Goal: Find specific page/section: Find specific page/section

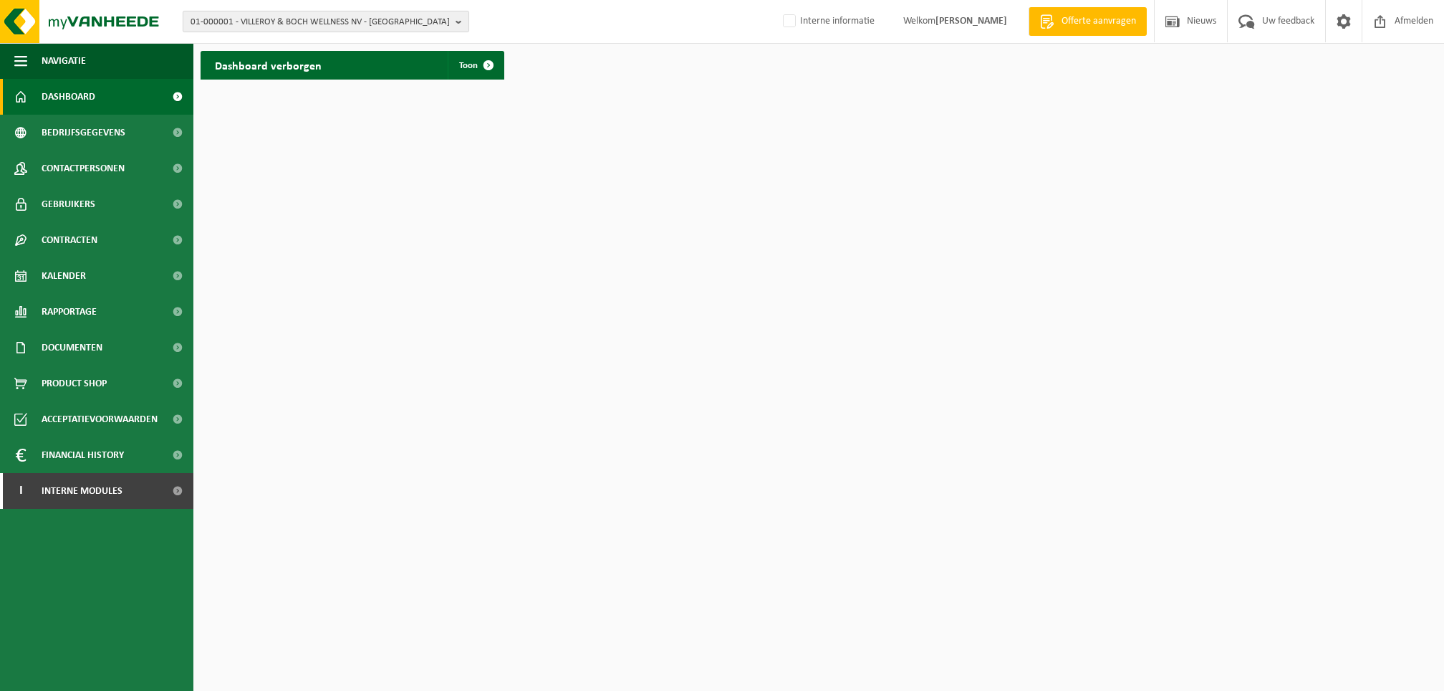
click at [268, 24] on span "01-000001 - VILLEROY & BOCH WELLNESS NV - ROESELARE" at bounding box center [320, 21] width 259 height 21
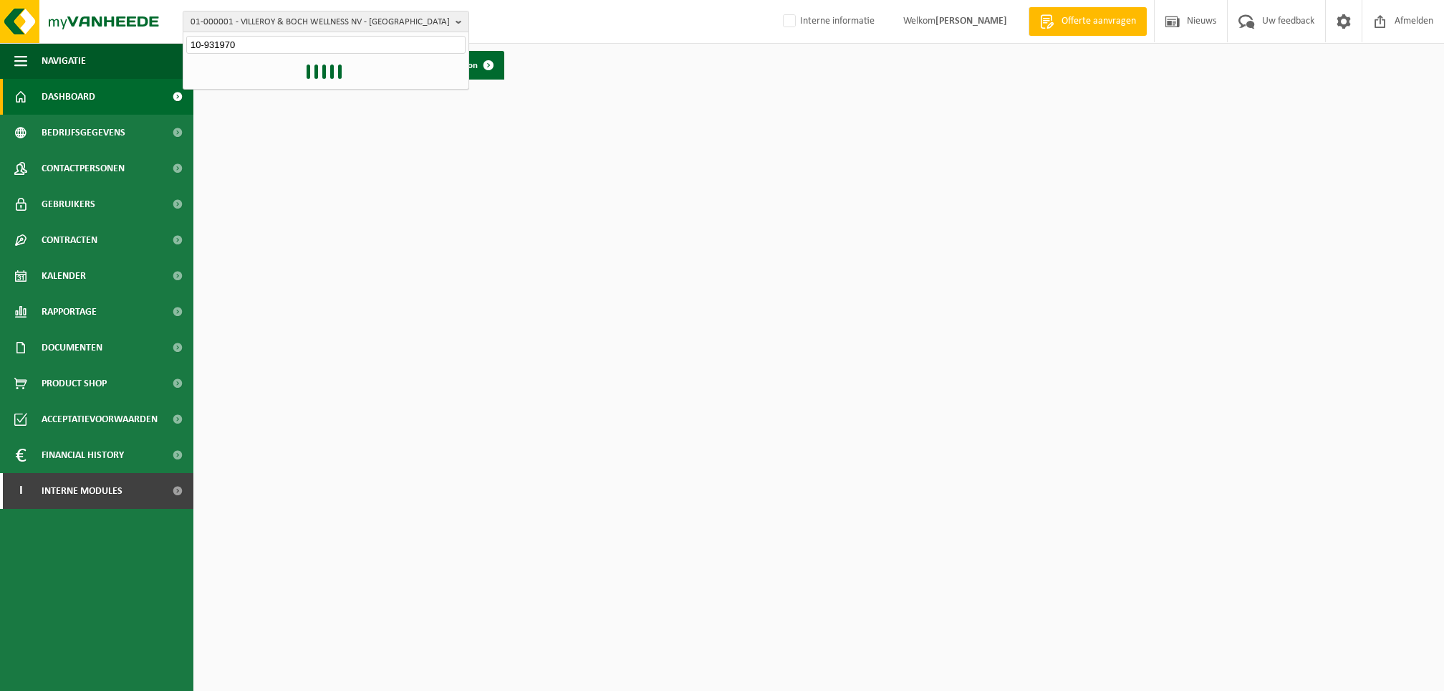
type input "10-931970"
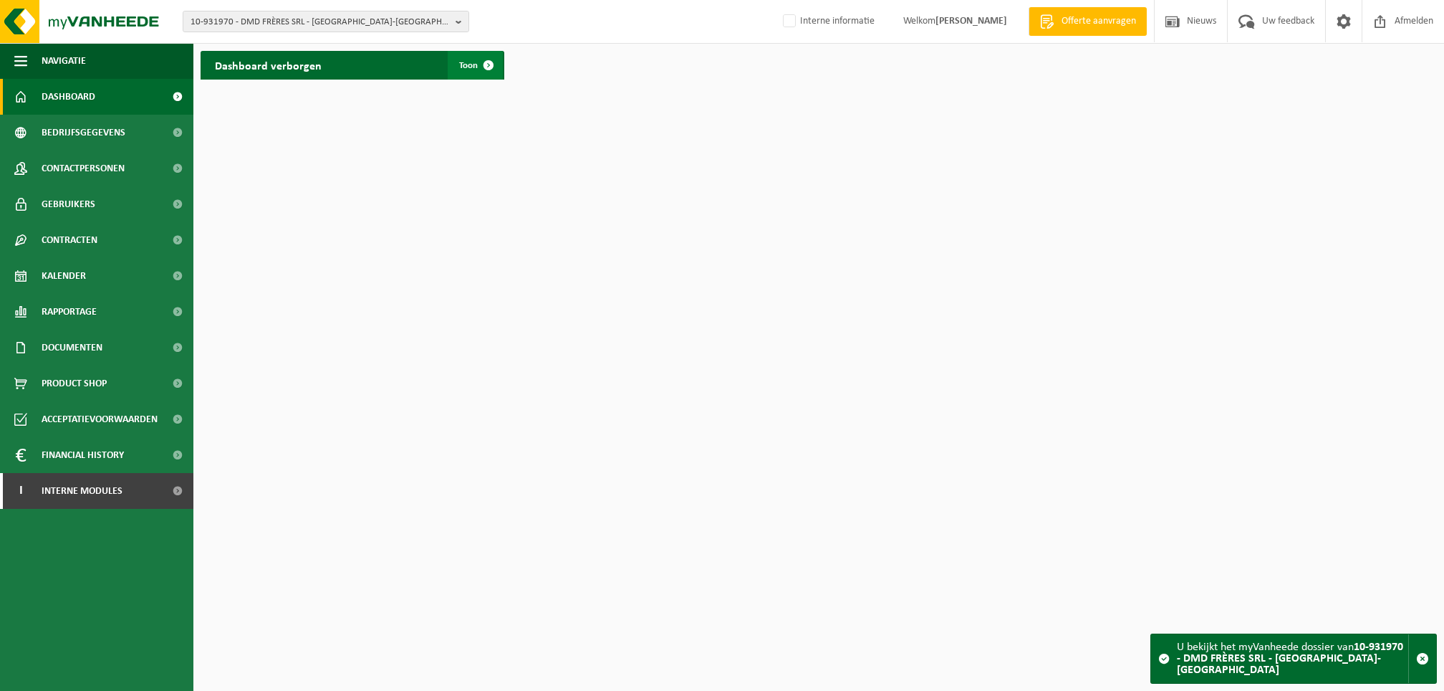
click at [472, 57] on link "Toon" at bounding box center [475, 65] width 55 height 29
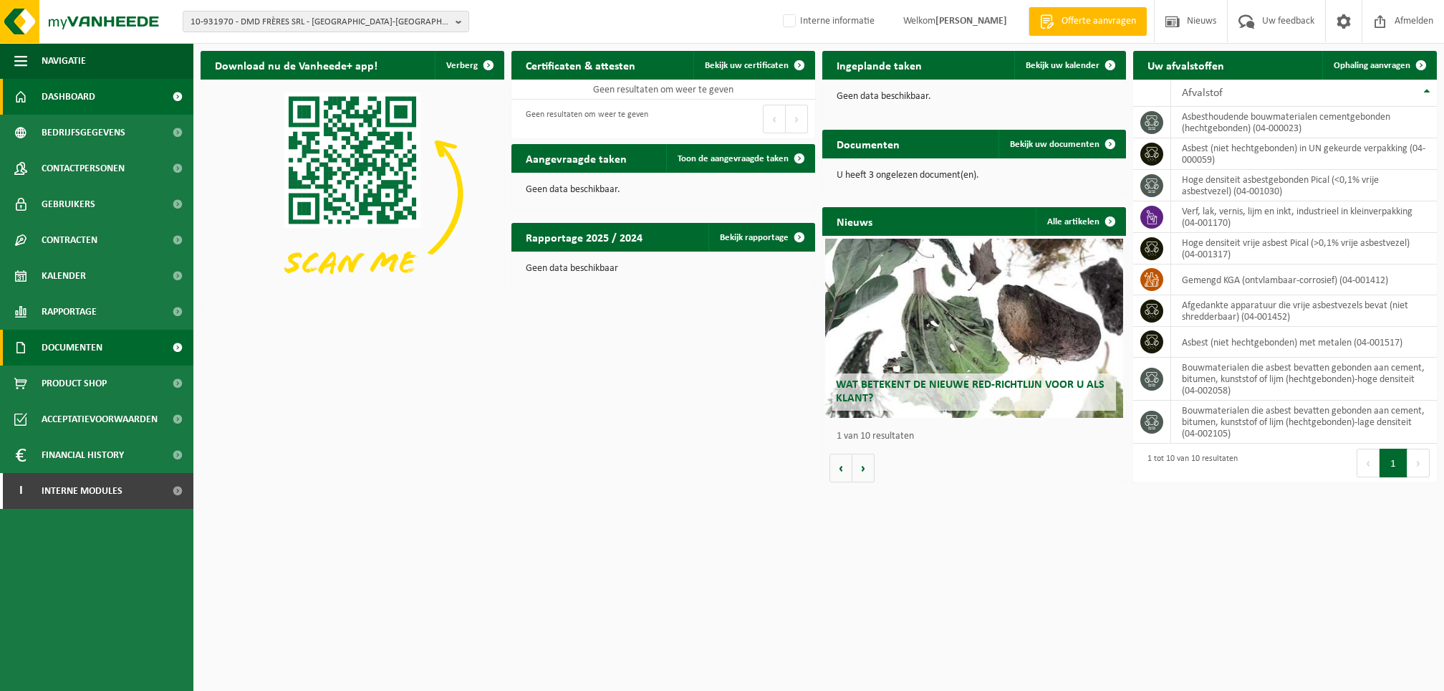
click at [85, 347] on span "Documenten" at bounding box center [72, 348] width 61 height 36
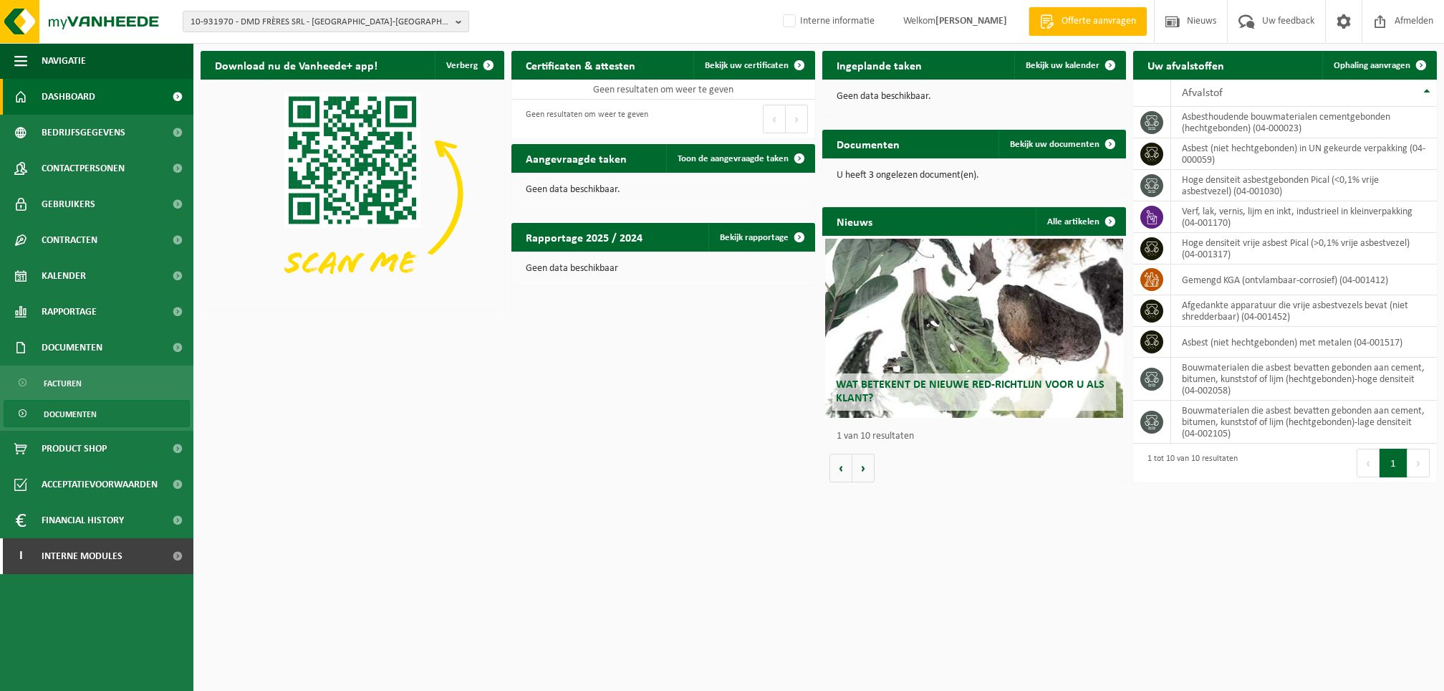
click at [73, 410] on span "Documenten" at bounding box center [70, 414] width 53 height 27
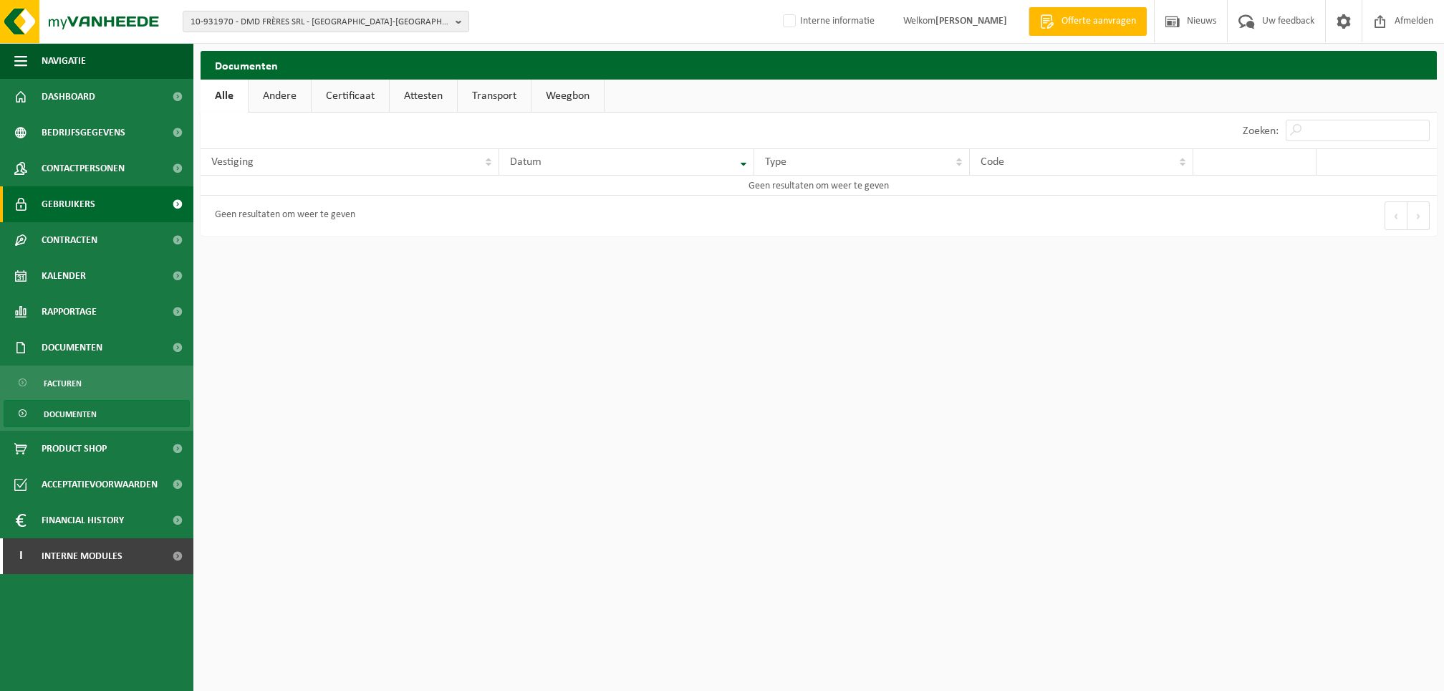
click at [154, 201] on link "Gebruikers" at bounding box center [96, 204] width 193 height 36
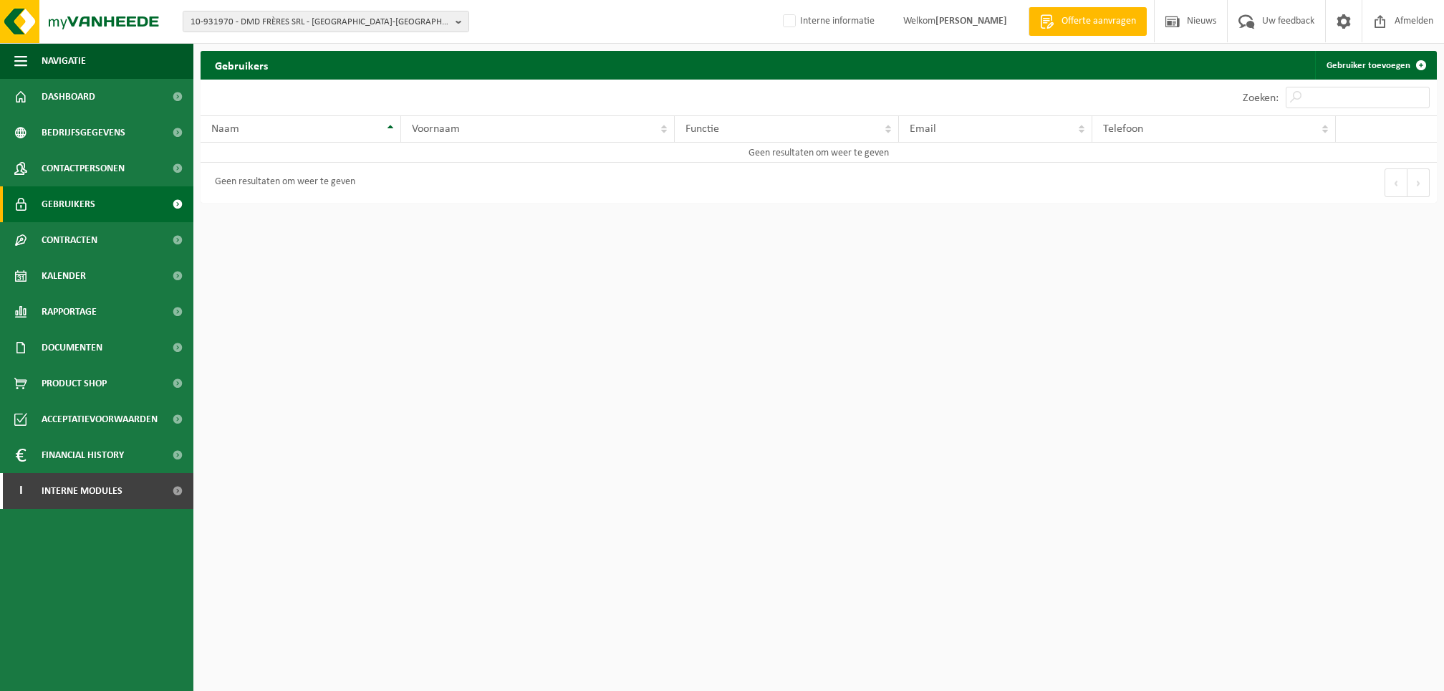
click at [179, 201] on span at bounding box center [177, 204] width 32 height 36
click at [292, 23] on span "10-931970 - DMD FRÈRES SRL - [GEOGRAPHIC_DATA]-[GEOGRAPHIC_DATA]" at bounding box center [320, 21] width 259 height 21
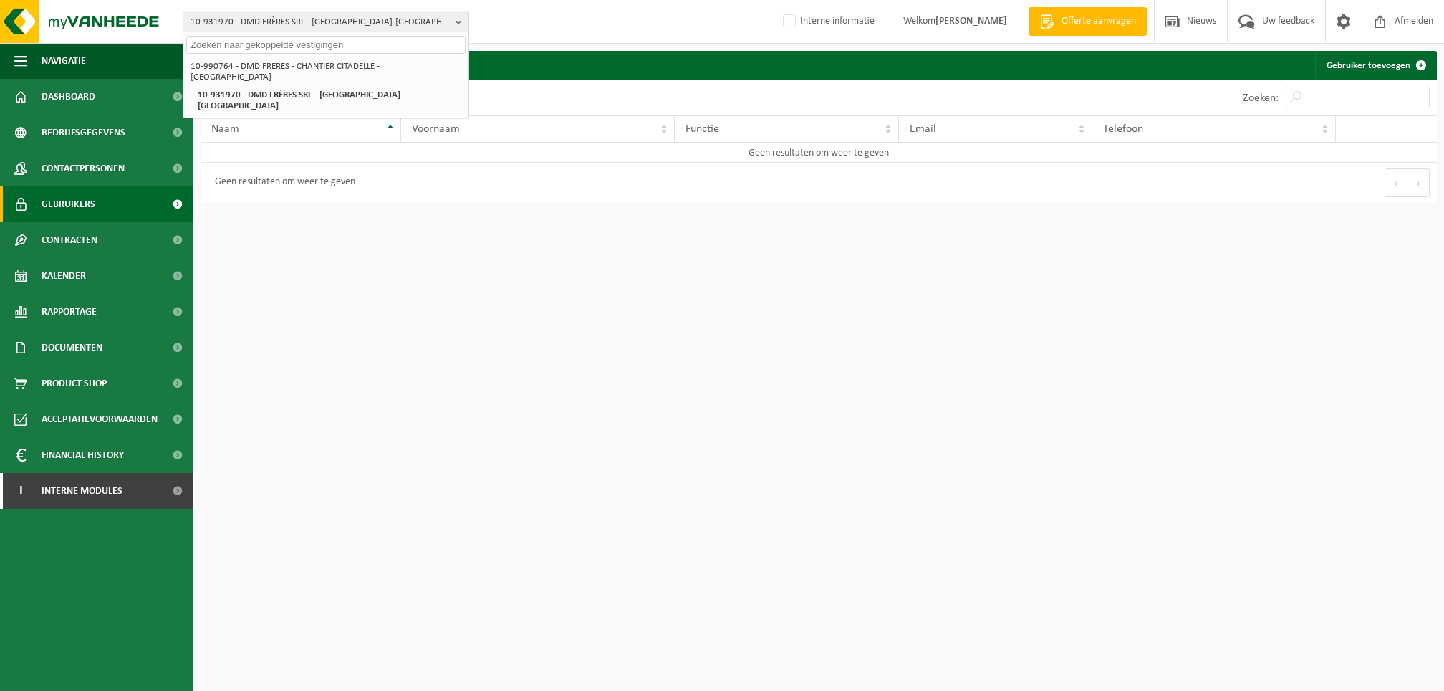
click at [393, 44] on input "text" at bounding box center [325, 45] width 279 height 18
paste input "Le client DMD Frères (10-979660) m’a demandé de lui envoyer les attestations de…"
type input "Le client DMD Frères (10-979660) m’a demandé de lui envoyer les attestations de…"
type input "01-101588"
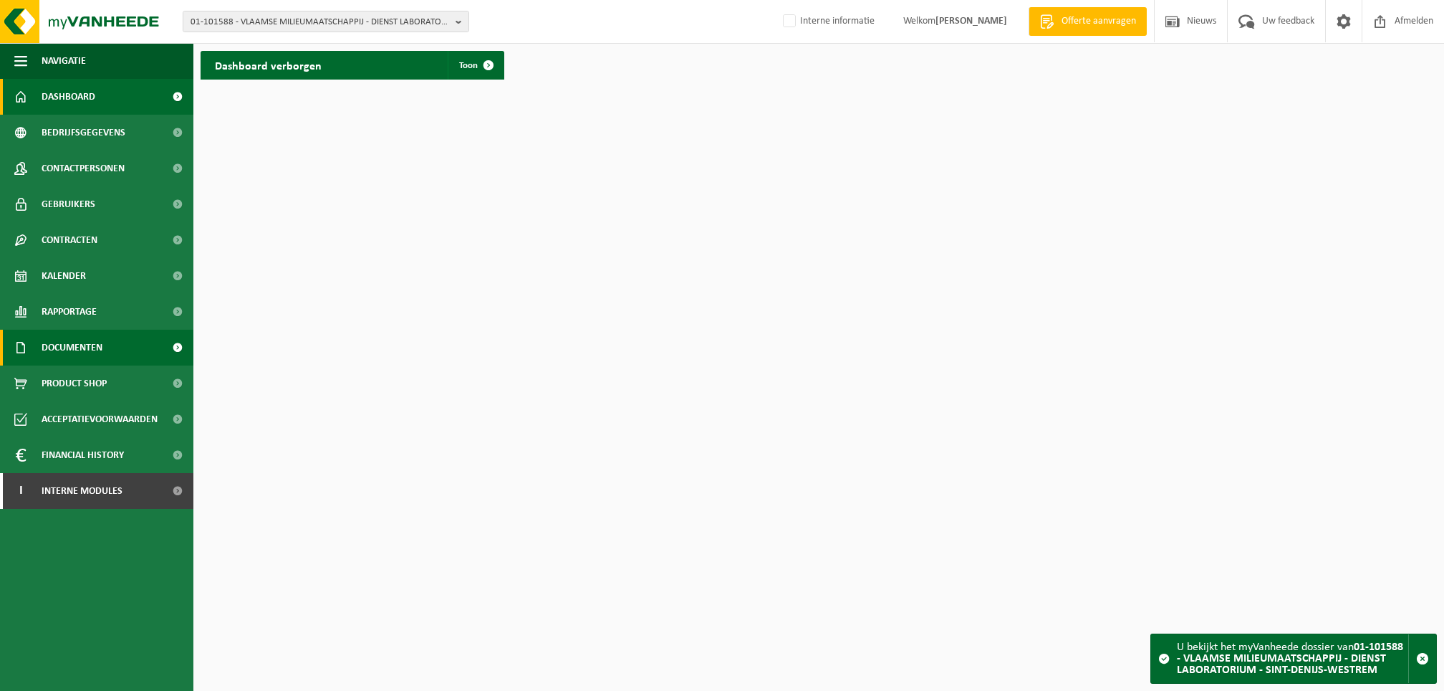
click at [94, 349] on span "Documenten" at bounding box center [72, 348] width 61 height 36
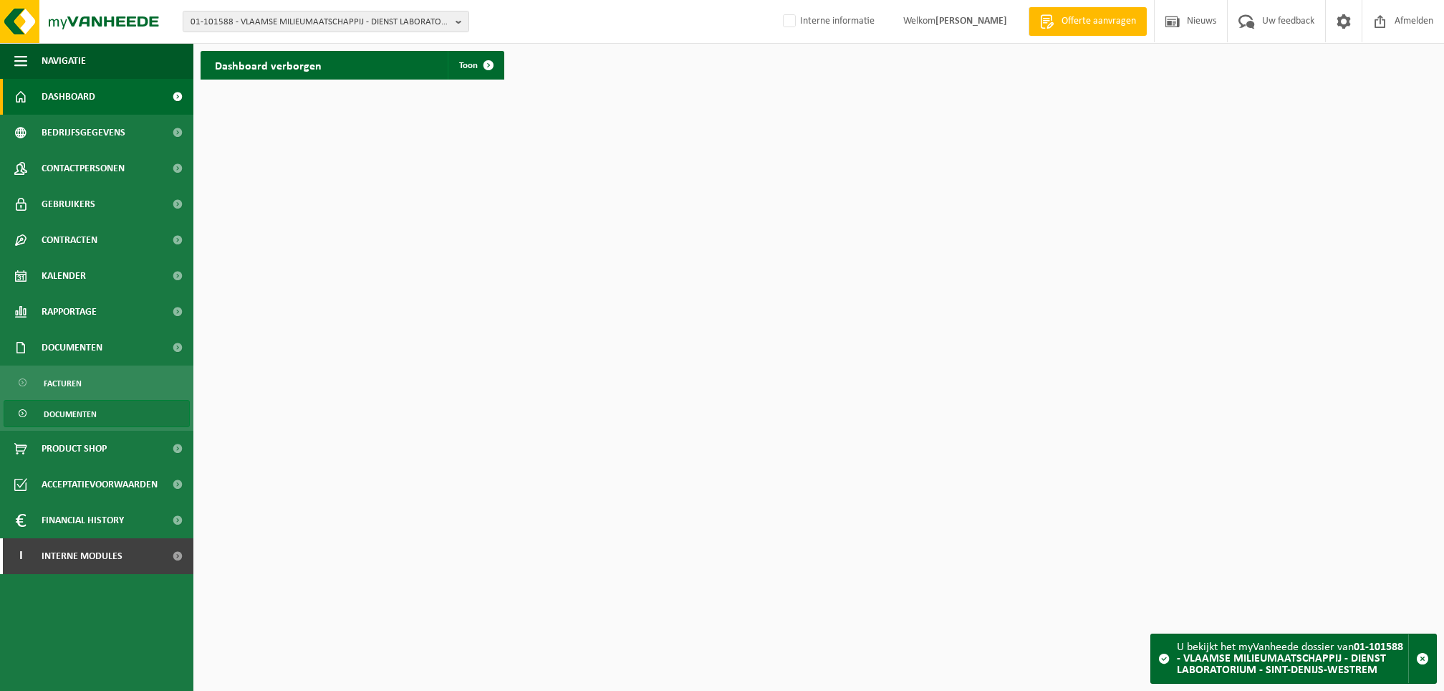
click at [89, 418] on span "Documenten" at bounding box center [70, 414] width 53 height 27
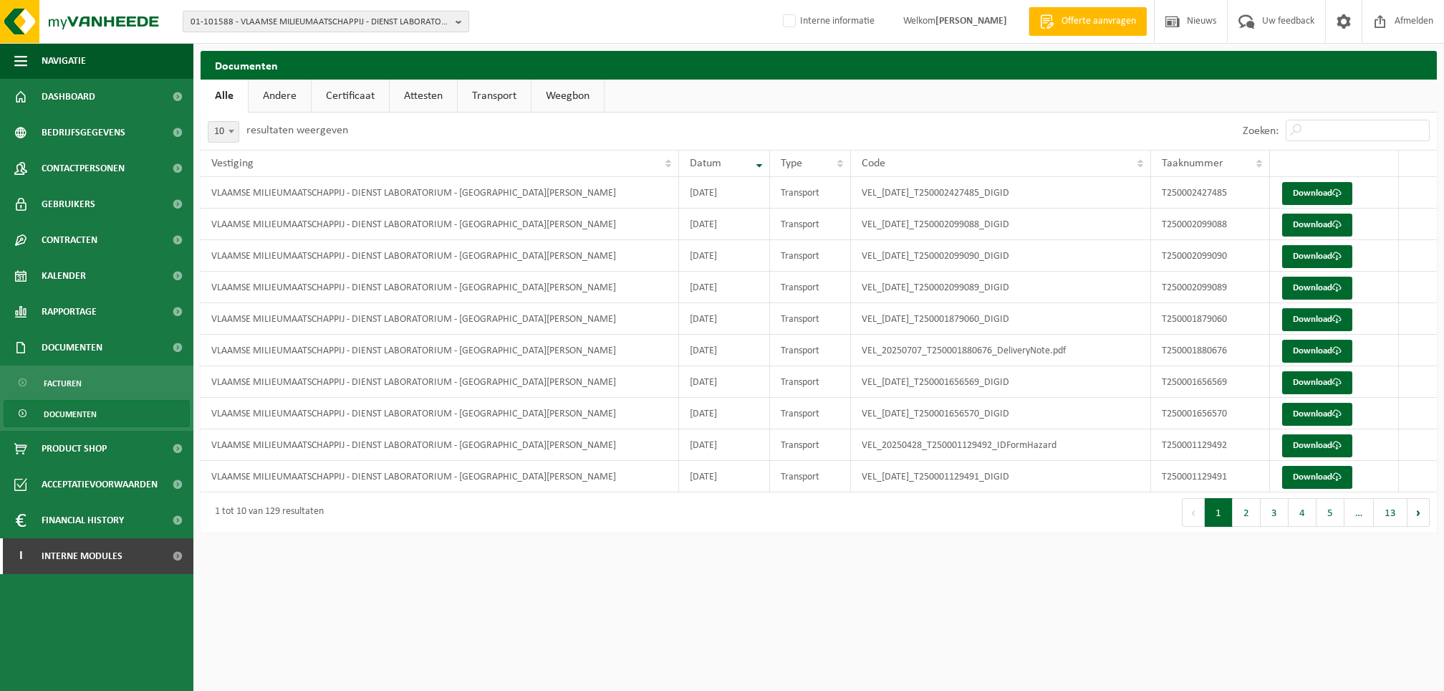
click at [243, 27] on span "01-101588 - VLAAMSE MILIEUMAATSCHAPPIJ - DIENST LABORATORIUM - SINT-DENIJS-WEST…" at bounding box center [320, 21] width 259 height 21
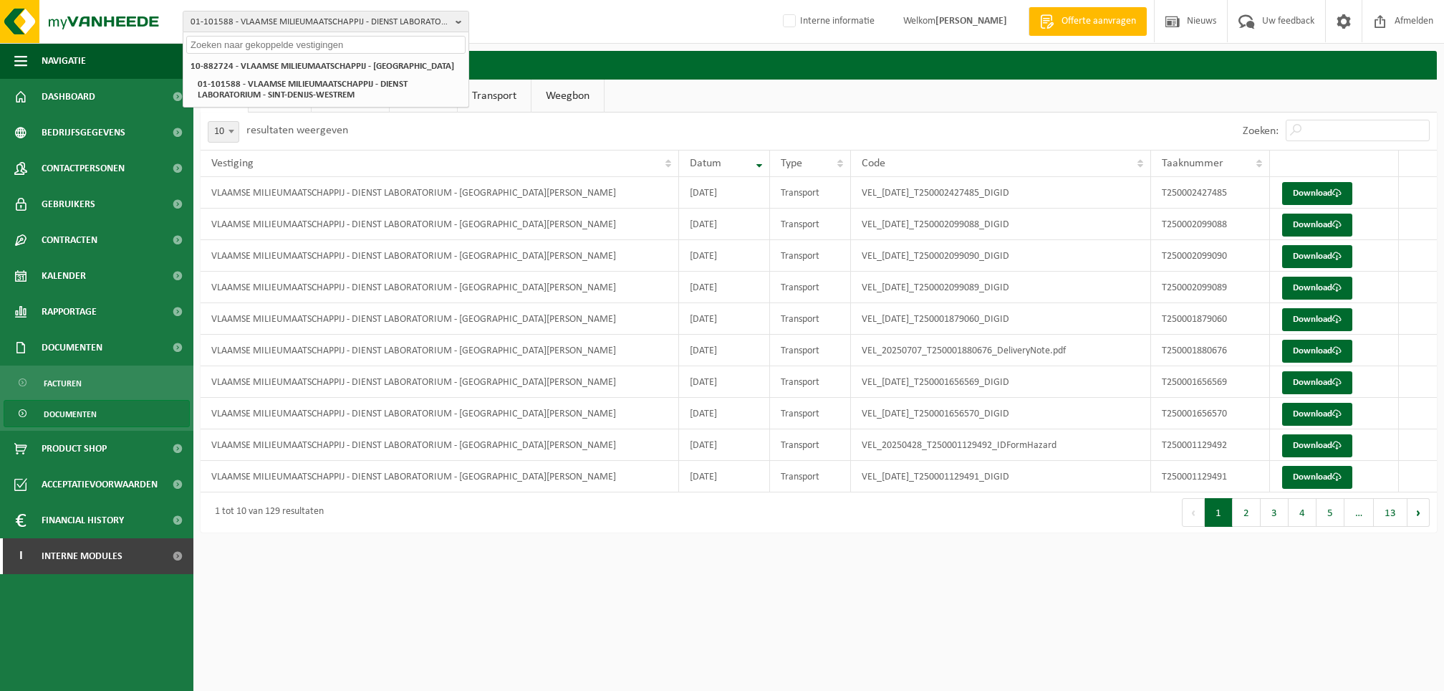
click at [264, 49] on input "text" at bounding box center [325, 45] width 279 height 18
paste input "Le client DMD Frères (10-979660) m’a demandé de lui envoyer les attestations de…"
type input "Le client DMD Frères (10-979660) m’a demandé de lui envoyer les attestations de…"
type input "01-051959"
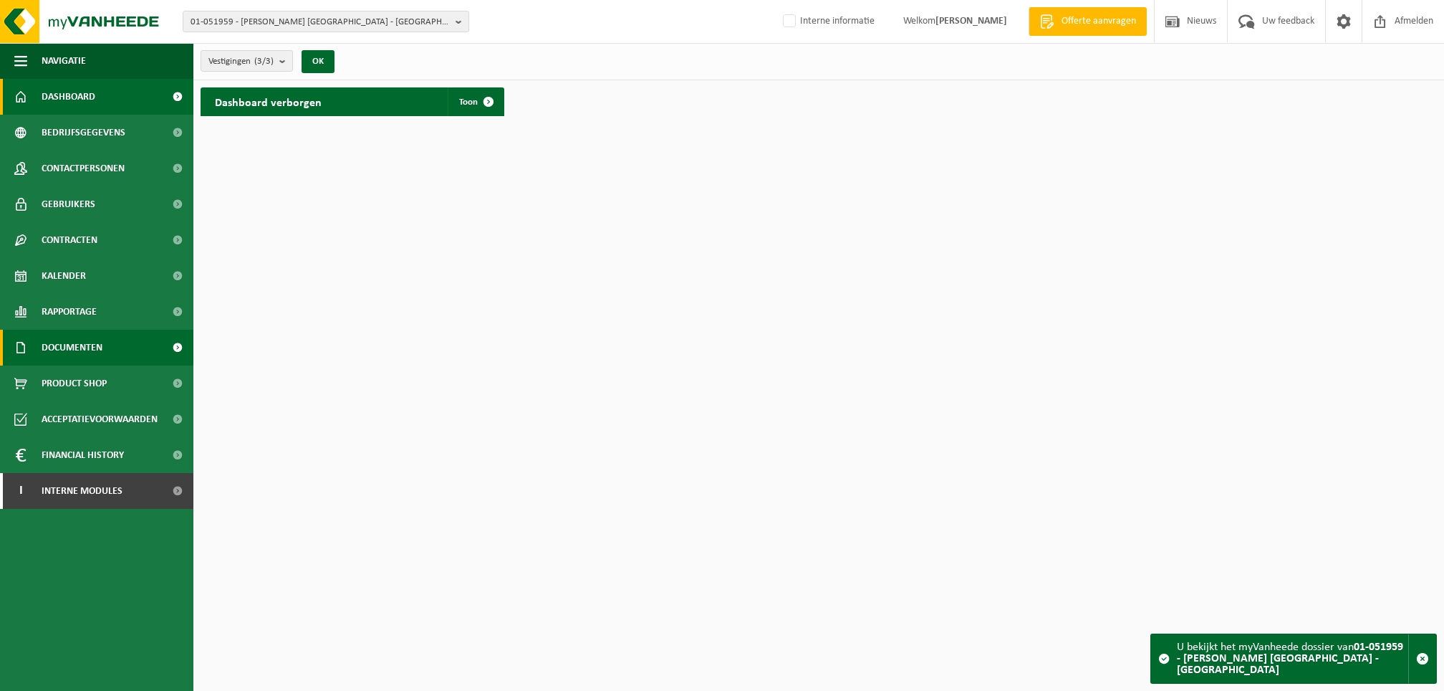
click at [106, 350] on link "Documenten" at bounding box center [96, 348] width 193 height 36
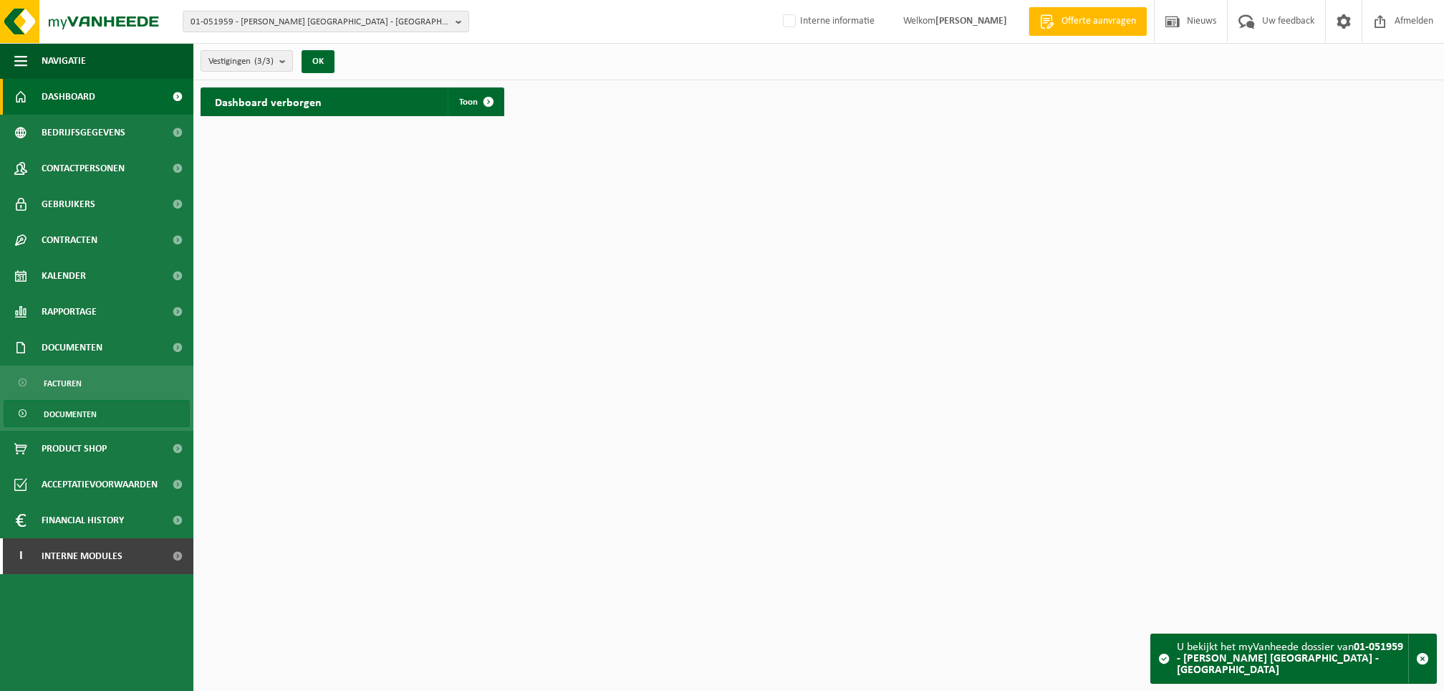
click at [96, 411] on span "Documenten" at bounding box center [70, 414] width 53 height 27
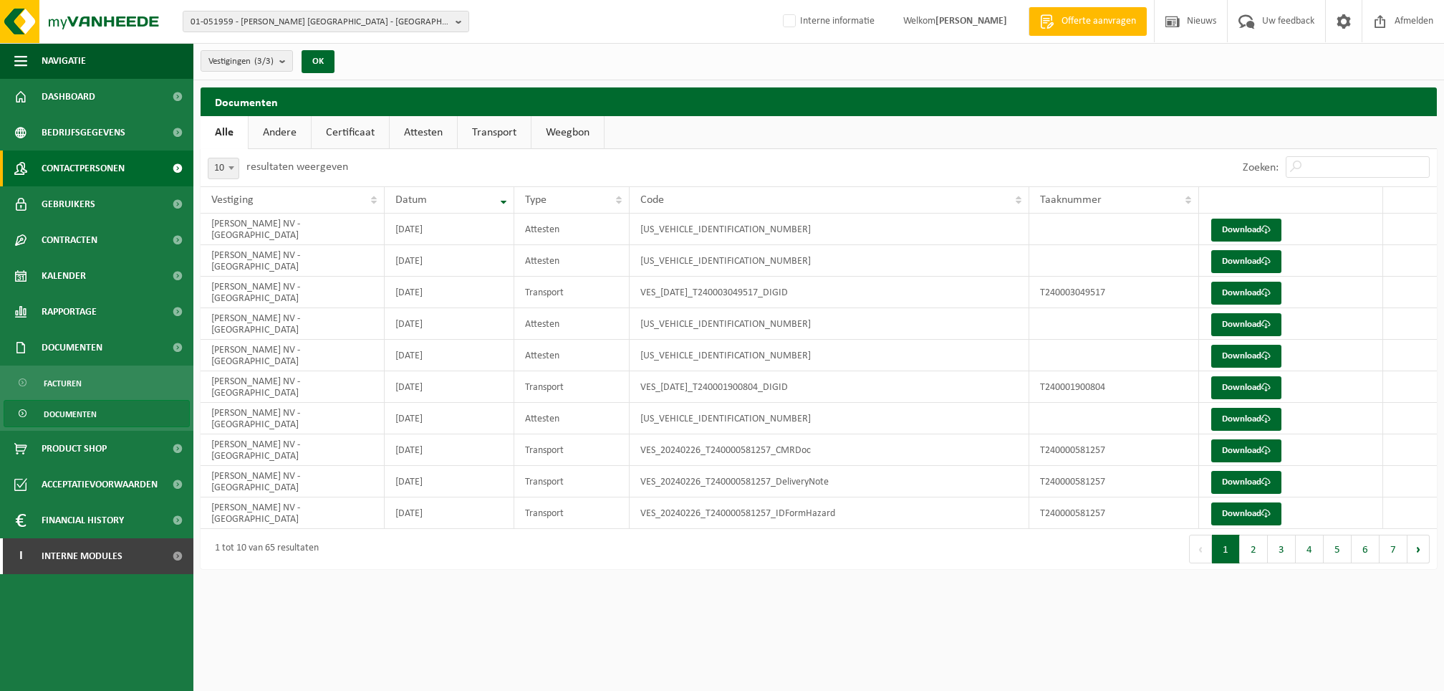
click at [110, 168] on span "Contactpersonen" at bounding box center [83, 168] width 83 height 36
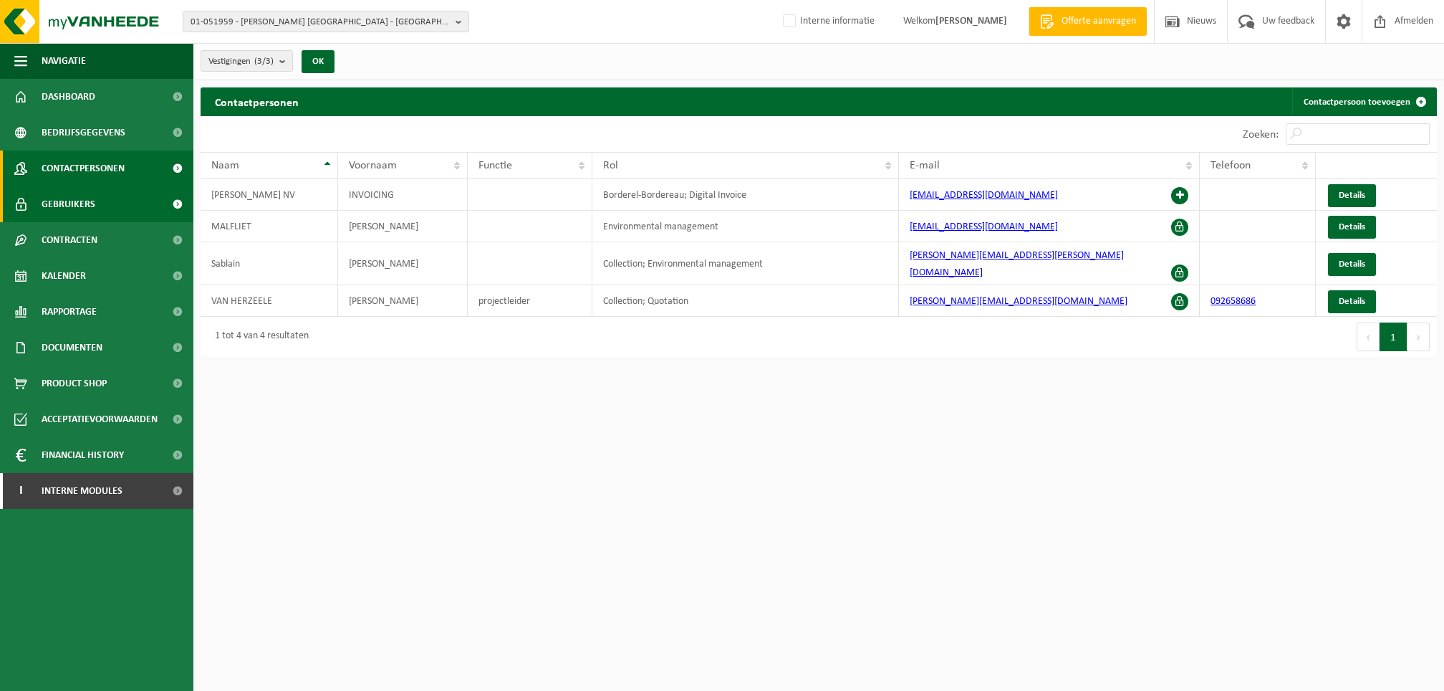
click at [44, 201] on span "Gebruikers" at bounding box center [69, 204] width 54 height 36
